Goal: Task Accomplishment & Management: Manage account settings

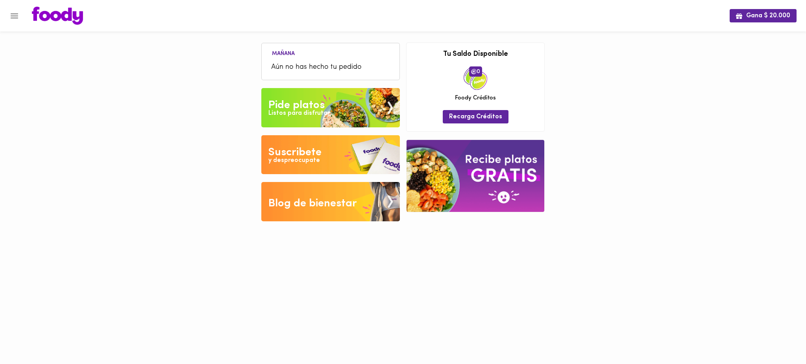
click at [15, 17] on icon "Menu" at bounding box center [14, 16] width 10 height 10
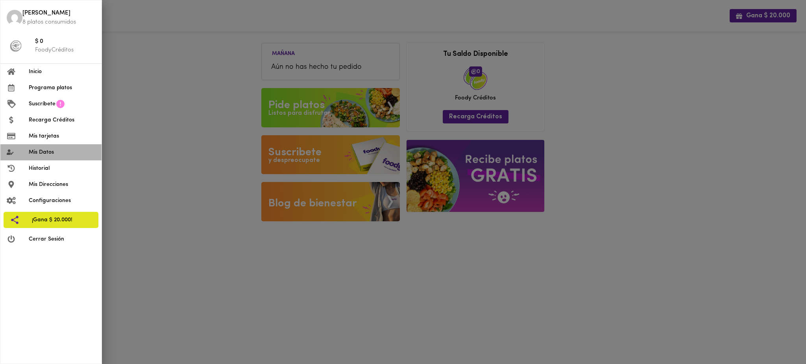
click at [43, 150] on span "Mis Datos" at bounding box center [62, 152] width 67 height 8
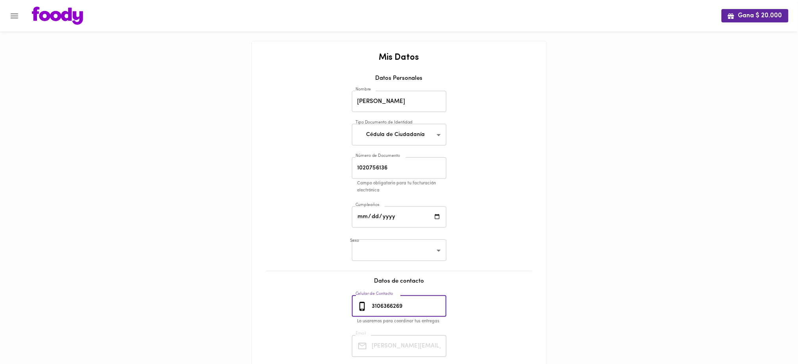
drag, startPoint x: 406, startPoint y: 311, endPoint x: 365, endPoint y: 309, distance: 41.4
click at [365, 309] on div "[PHONE_NUMBER] Celular de Contacto" at bounding box center [399, 307] width 94 height 22
click at [15, 15] on icon "Menu" at bounding box center [14, 16] width 10 height 10
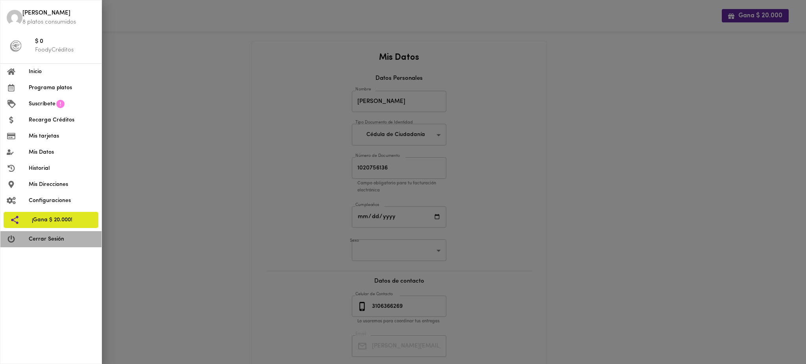
click at [70, 242] on span "Cerrar Sesión" at bounding box center [62, 239] width 67 height 8
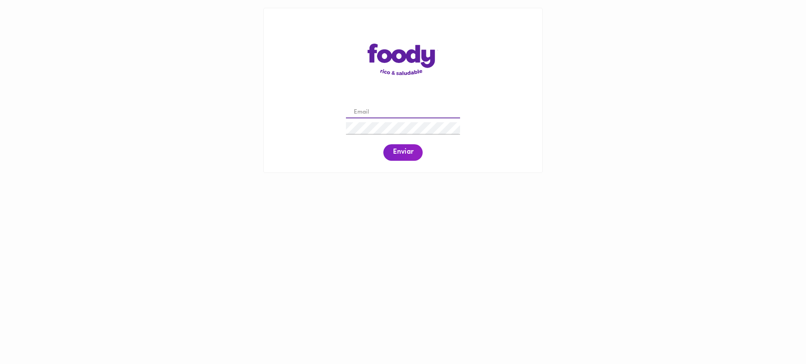
click at [424, 111] on input "email" at bounding box center [403, 113] width 114 height 12
paste input "[EMAIL_ADDRESS][DOMAIN_NAME]"
click at [406, 154] on span "Enviar" at bounding box center [403, 152] width 20 height 9
click at [403, 153] on span "Enviar" at bounding box center [403, 152] width 20 height 9
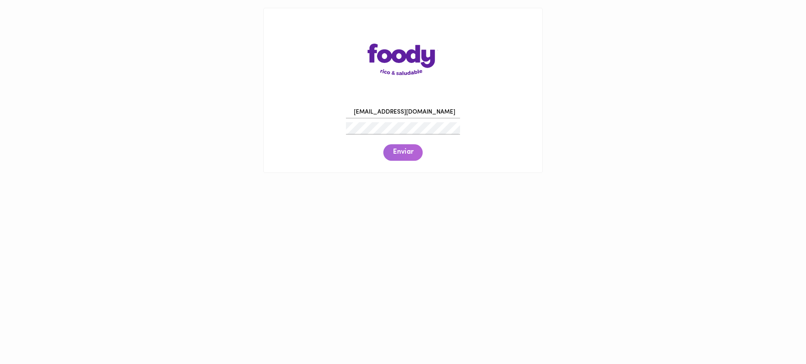
click at [402, 158] on button "Enviar" at bounding box center [402, 152] width 39 height 17
click at [400, 155] on span "Enviar" at bounding box center [403, 152] width 20 height 9
drag, startPoint x: 432, startPoint y: 110, endPoint x: 334, endPoint y: 110, distance: 97.2
click at [334, 110] on div "[EMAIL_ADDRESS][DOMAIN_NAME] Enviar" at bounding box center [403, 133] width 263 height 60
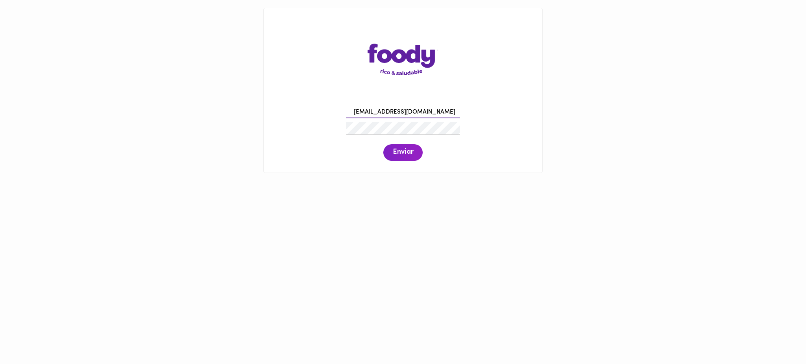
paste input "carlospinzon.0677"
click at [402, 154] on span "Enviar" at bounding box center [403, 152] width 20 height 9
click at [315, 131] on div "[EMAIL_ADDRESS][DOMAIN_NAME] Enviar" at bounding box center [403, 133] width 263 height 60
click at [401, 152] on span "Enviar" at bounding box center [403, 152] width 20 height 9
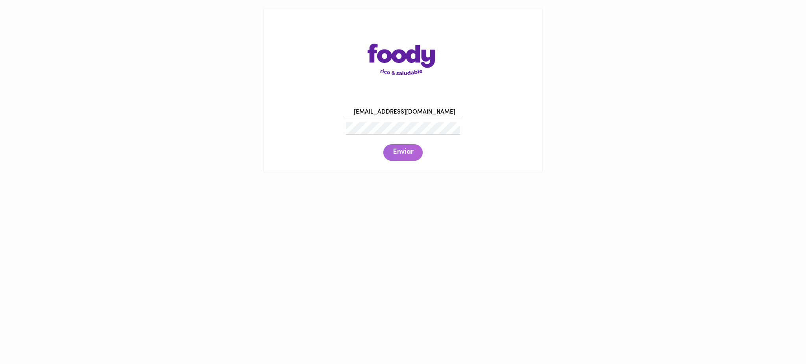
click at [401, 152] on span "Enviar" at bounding box center [403, 152] width 20 height 9
drag, startPoint x: 444, startPoint y: 114, endPoint x: 330, endPoint y: 129, distance: 115.0
click at [330, 129] on div "[EMAIL_ADDRESS][DOMAIN_NAME] Enviar" at bounding box center [403, 133] width 263 height 60
paste input ".e.triana"
click at [395, 151] on span "Enviar" at bounding box center [403, 152] width 20 height 9
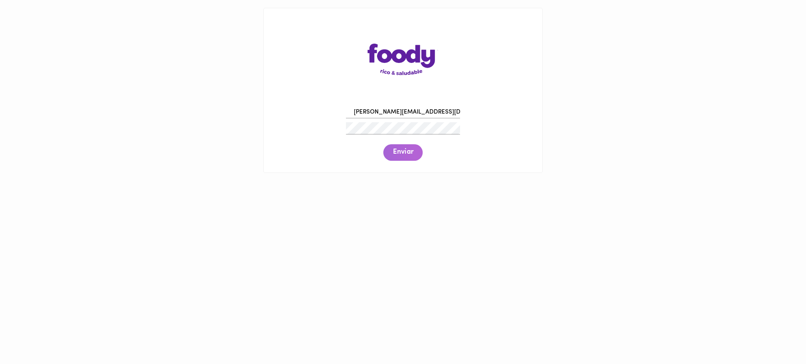
click at [395, 151] on span "Enviar" at bounding box center [403, 152] width 20 height 9
click at [315, 128] on div "[PERSON_NAME][EMAIL_ADDRESS][DOMAIN_NAME] Enviar" at bounding box center [403, 133] width 263 height 60
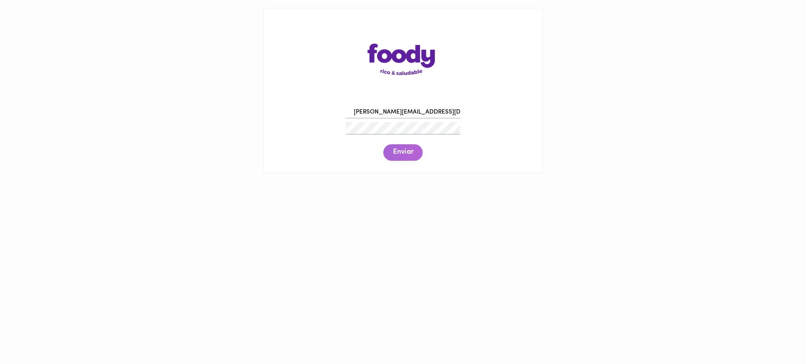
click at [402, 151] on span "Enviar" at bounding box center [403, 152] width 20 height 9
drag, startPoint x: 432, startPoint y: 110, endPoint x: 316, endPoint y: 113, distance: 116.5
click at [316, 113] on div "[PERSON_NAME][EMAIL_ADDRESS][DOMAIN_NAME] Enviar" at bounding box center [403, 133] width 263 height 60
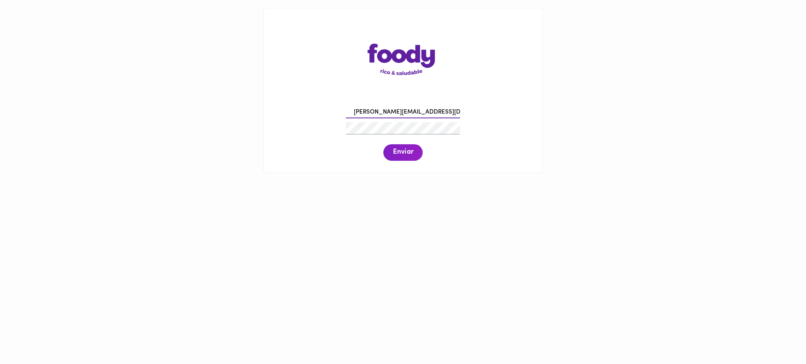
paste input "farfandres12"
type input "[EMAIL_ADDRESS][DOMAIN_NAME]"
click at [317, 138] on div "[EMAIL_ADDRESS][DOMAIN_NAME] Enviar" at bounding box center [403, 133] width 263 height 60
click at [405, 154] on span "Enviar" at bounding box center [403, 152] width 20 height 9
